Goal: Task Accomplishment & Management: Use online tool/utility

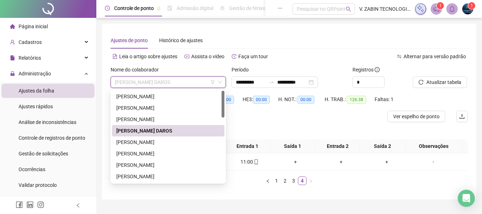
scroll to position [16, 0]
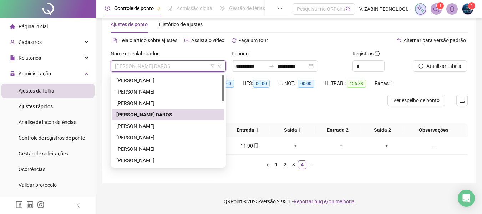
type input "*"
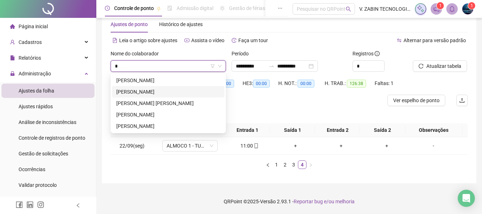
click at [167, 87] on div "[PERSON_NAME]" at bounding box center [168, 91] width 112 height 11
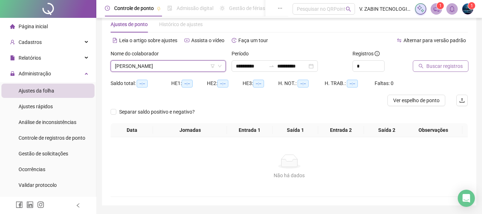
click at [458, 65] on span "Buscar registros" at bounding box center [444, 66] width 36 height 8
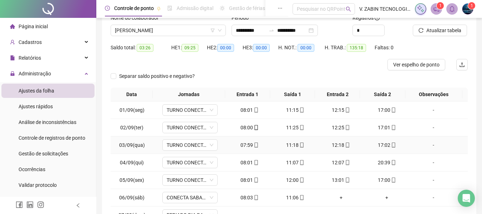
scroll to position [87, 0]
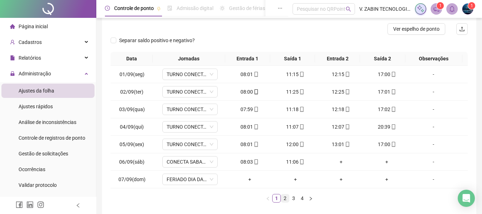
click at [285, 198] on link "2" at bounding box center [285, 198] width 8 height 8
click at [303, 199] on link "4" at bounding box center [302, 198] width 8 height 8
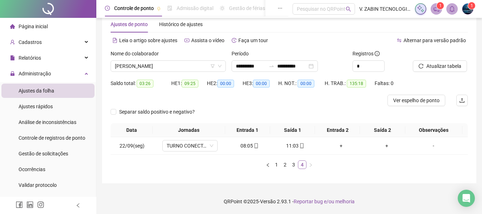
scroll to position [16, 0]
click at [297, 164] on link "3" at bounding box center [294, 165] width 8 height 8
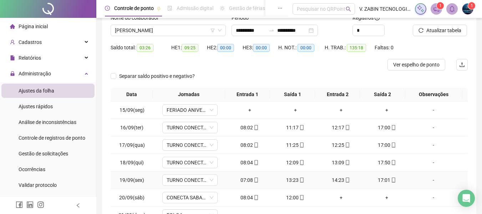
scroll to position [87, 0]
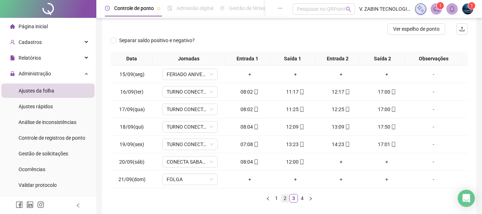
click at [283, 200] on link "2" at bounding box center [285, 198] width 8 height 8
click at [276, 196] on link "1" at bounding box center [277, 198] width 8 height 8
click at [305, 198] on link "4" at bounding box center [302, 198] width 8 height 8
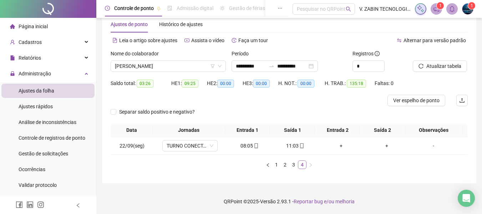
scroll to position [16, 0]
click at [436, 67] on span "Atualizar tabela" at bounding box center [443, 66] width 35 height 8
click at [304, 164] on link "4" at bounding box center [302, 165] width 8 height 8
click at [441, 67] on span "Atualizar tabela" at bounding box center [443, 66] width 35 height 8
click at [435, 65] on span "Atualizar tabela" at bounding box center [443, 66] width 35 height 8
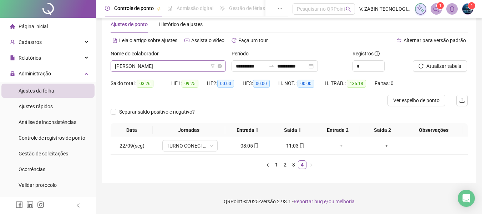
click at [186, 66] on span "[PERSON_NAME]" at bounding box center [168, 66] width 107 height 11
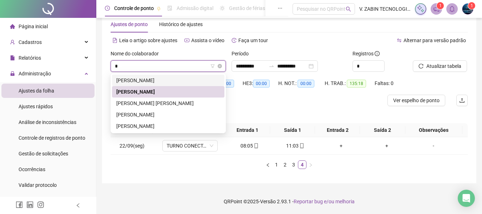
scroll to position [0, 0]
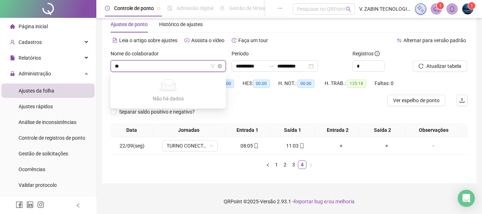
type input "*"
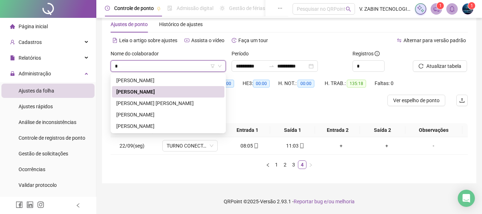
click at [184, 90] on div "[PERSON_NAME]" at bounding box center [168, 92] width 104 height 8
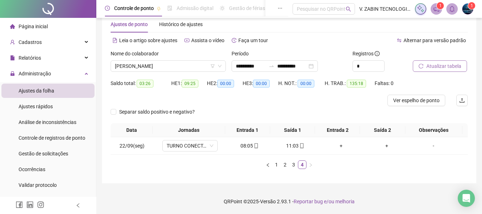
click at [432, 66] on span "Atualizar tabela" at bounding box center [443, 66] width 35 height 8
click at [295, 161] on link "3" at bounding box center [294, 165] width 8 height 8
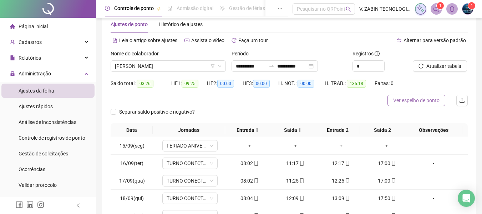
click at [411, 99] on span "Ver espelho de ponto" at bounding box center [416, 100] width 46 height 8
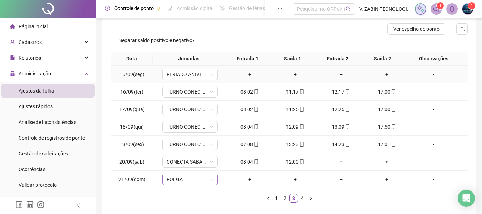
scroll to position [121, 0]
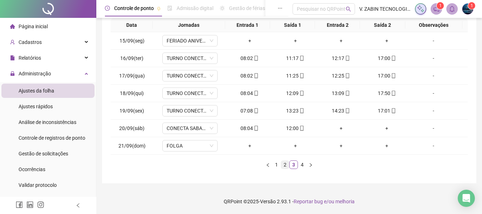
click at [286, 166] on link "2" at bounding box center [285, 165] width 8 height 8
click at [279, 161] on link "1" at bounding box center [277, 165] width 8 height 8
click at [301, 167] on link "4" at bounding box center [302, 165] width 8 height 8
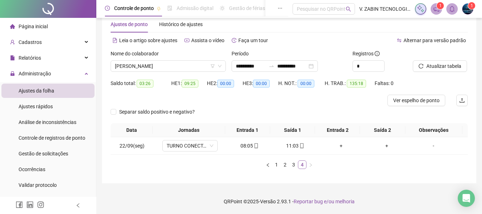
scroll to position [16, 0]
drag, startPoint x: 138, startPoint y: 83, endPoint x: 151, endPoint y: 80, distance: 13.2
click at [151, 80] on span "03:26" at bounding box center [145, 84] width 17 height 8
copy span "03:26"
click at [156, 61] on span "[PERSON_NAME]" at bounding box center [168, 66] width 107 height 11
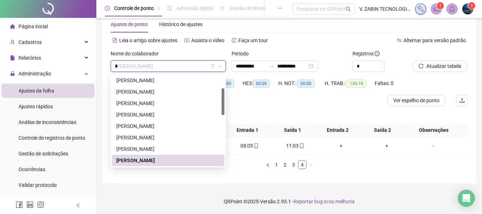
scroll to position [0, 0]
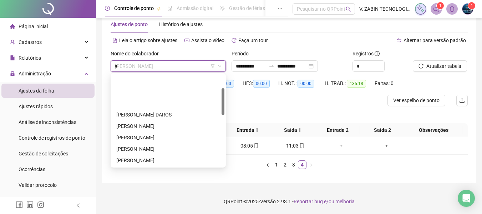
type input "**"
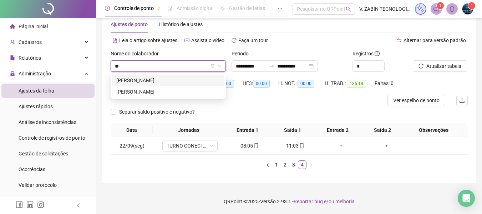
click at [142, 82] on div "[PERSON_NAME]" at bounding box center [168, 80] width 104 height 8
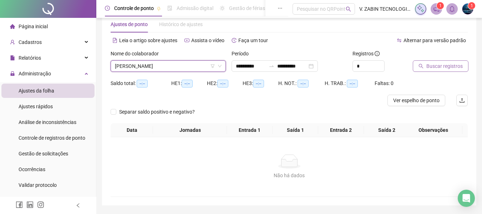
click at [440, 66] on span "Buscar registros" at bounding box center [444, 66] width 36 height 8
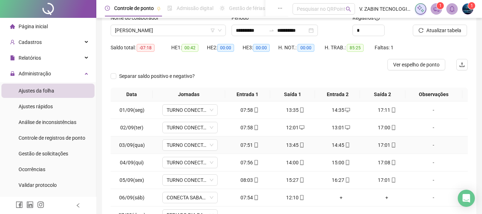
scroll to position [87, 0]
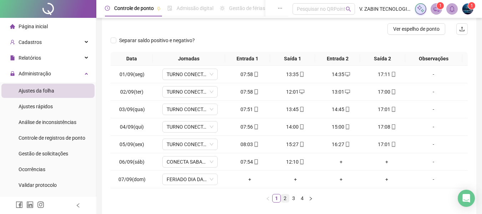
click at [286, 202] on link "2" at bounding box center [285, 198] width 8 height 8
click at [295, 198] on link "3" at bounding box center [294, 198] width 8 height 8
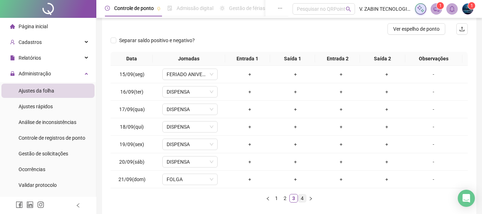
click at [303, 195] on link "4" at bounding box center [302, 198] width 8 height 8
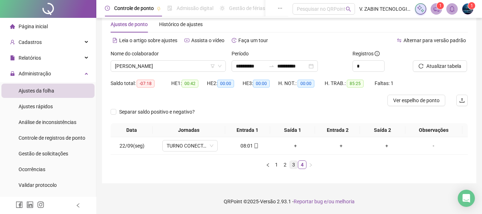
click at [291, 164] on link "3" at bounding box center [294, 165] width 8 height 8
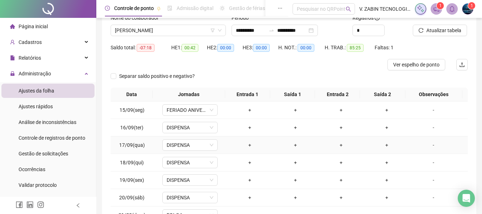
scroll to position [87, 0]
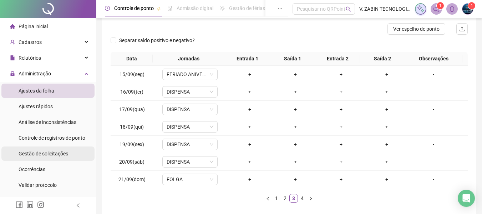
click at [45, 157] on div "Gestão de solicitações" at bounding box center [44, 153] width 50 height 14
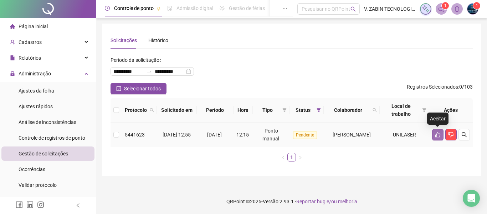
click at [434, 136] on button "button" at bounding box center [437, 134] width 11 height 11
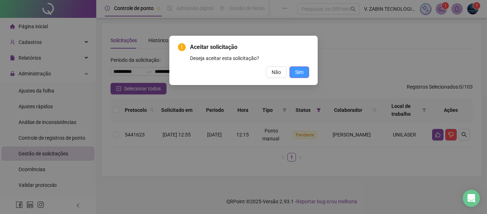
click at [301, 71] on span "Sim" at bounding box center [299, 72] width 8 height 8
